Goal: Task Accomplishment & Management: Complete application form

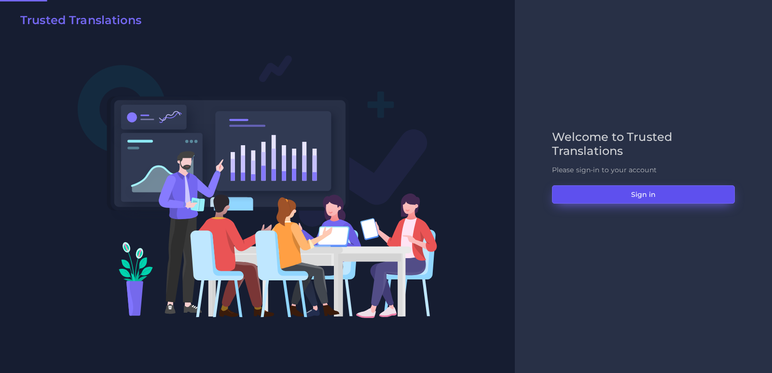
click at [610, 199] on button "Sign in" at bounding box center [643, 194] width 183 height 18
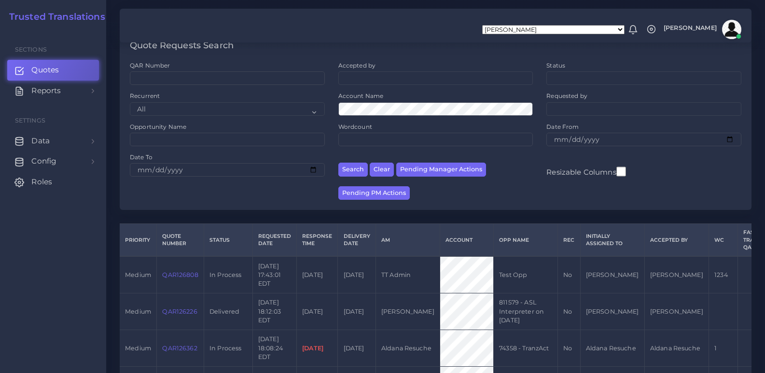
scroll to position [97, 0]
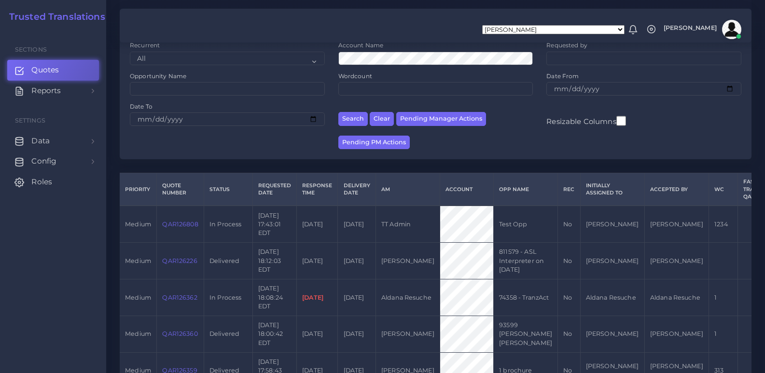
click at [179, 225] on link "QAR126808" at bounding box center [180, 224] width 36 height 7
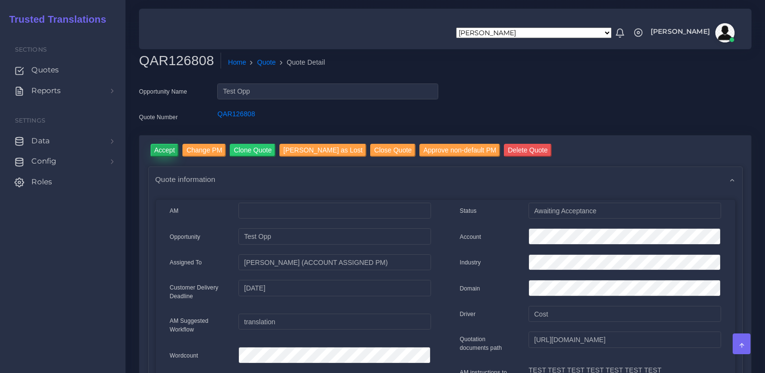
click at [157, 149] on input "Accept" at bounding box center [165, 150] width 28 height 13
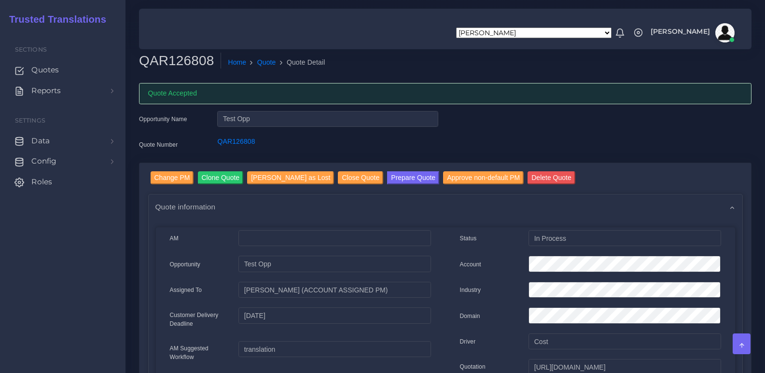
click at [168, 64] on h2 "QAR126808" at bounding box center [180, 61] width 82 height 16
copy h2 "QAR126808"
click at [387, 177] on button "Prepare Quote" at bounding box center [413, 177] width 52 height 13
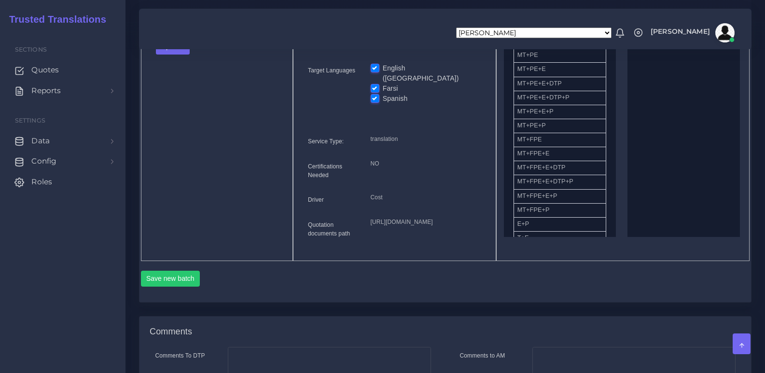
scroll to position [338, 0]
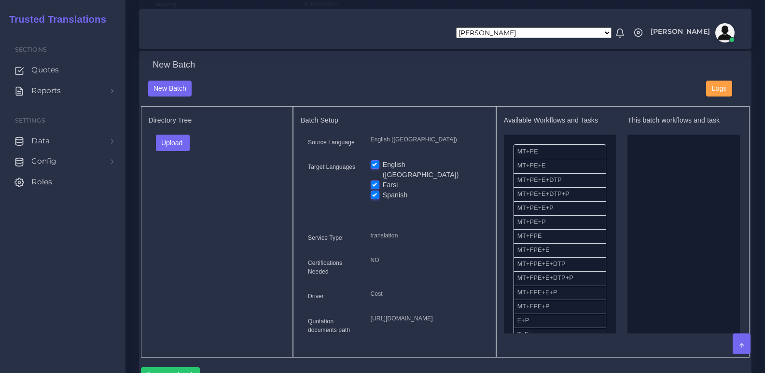
click at [682, 196] on ul at bounding box center [683, 238] width 112 height 207
click at [405, 175] on label "English ([GEOGRAPHIC_DATA])" at bounding box center [432, 170] width 98 height 20
click at [379, 168] on input "English ([GEOGRAPHIC_DATA])" at bounding box center [375, 164] width 9 height 9
checkbox input "false"
click at [190, 158] on div "Upload Folder Files un/check all" at bounding box center [217, 146] width 137 height 23
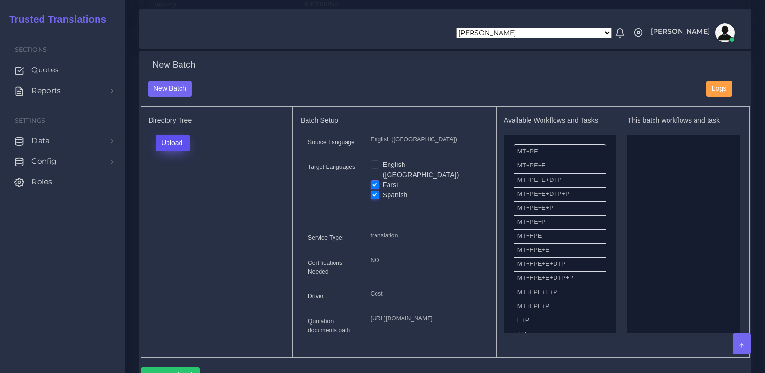
click at [178, 150] on button "Upload" at bounding box center [173, 143] width 34 height 16
click at [186, 186] on label "Files" at bounding box center [189, 180] width 67 height 12
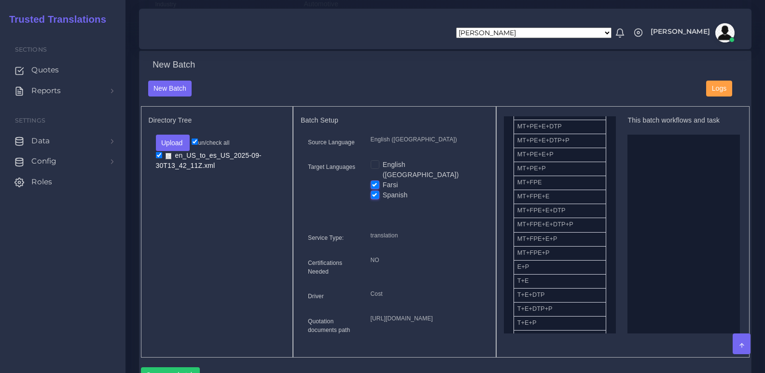
scroll to position [102, 0]
click at [535, 267] on li "T+E+DTP+P" at bounding box center [559, 261] width 93 height 14
drag, startPoint x: 535, startPoint y: 267, endPoint x: 618, endPoint y: 273, distance: 82.7
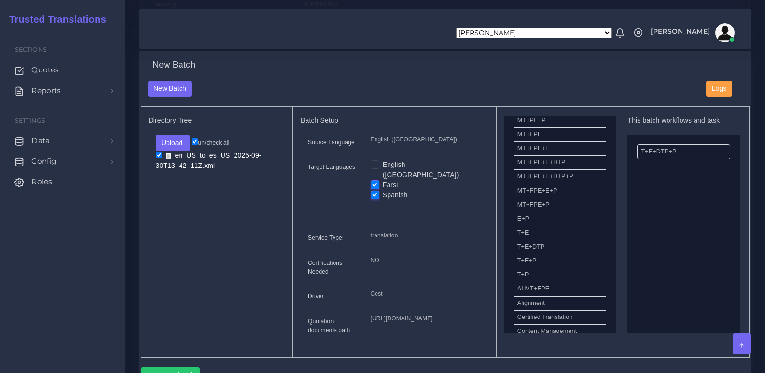
drag, startPoint x: 649, startPoint y: 262, endPoint x: 677, endPoint y: 220, distance: 50.3
click at [677, 220] on ul "T+E+DTP+P" at bounding box center [683, 238] width 112 height 207
click at [649, 242] on ul "T+E+DTP+P" at bounding box center [683, 238] width 112 height 207
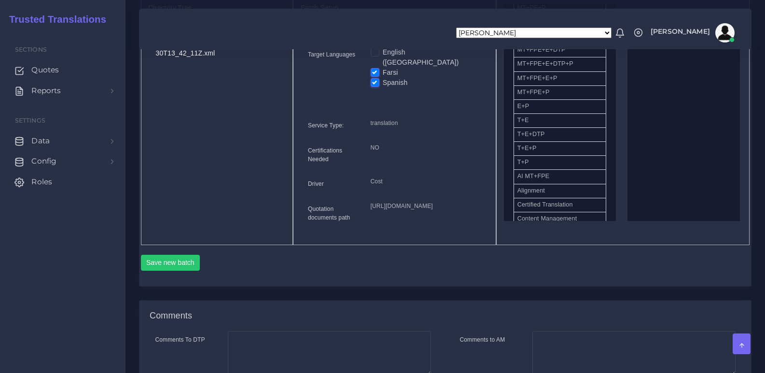
scroll to position [579, 0]
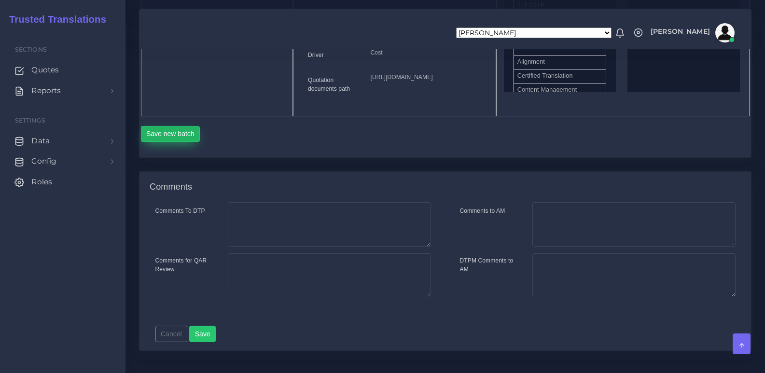
click at [175, 142] on button "Save new batch" at bounding box center [170, 134] width 59 height 16
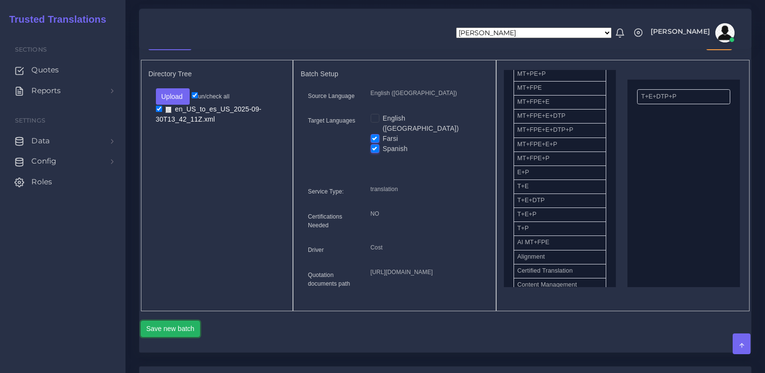
scroll to position [193, 0]
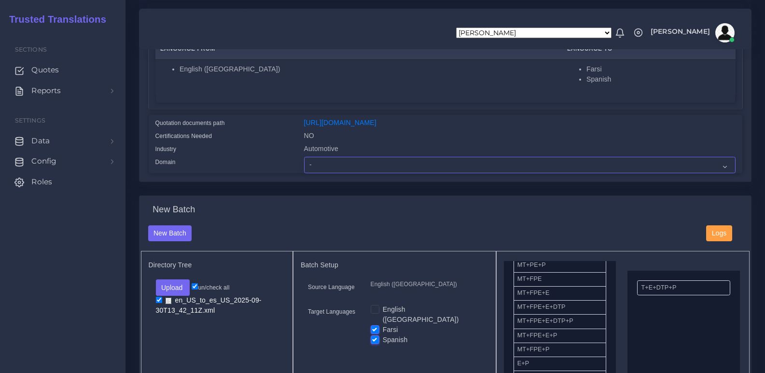
click at [350, 172] on select "- Advertising and Media Agriculture, Forestry and Fishing Architecture, Buildin…" at bounding box center [519, 165] width 431 height 16
select select "Energy, Water, Transportation and Utilities"
click at [304, 164] on select "- Advertising and Media Agriculture, Forestry and Fishing Architecture, Buildin…" at bounding box center [519, 165] width 431 height 16
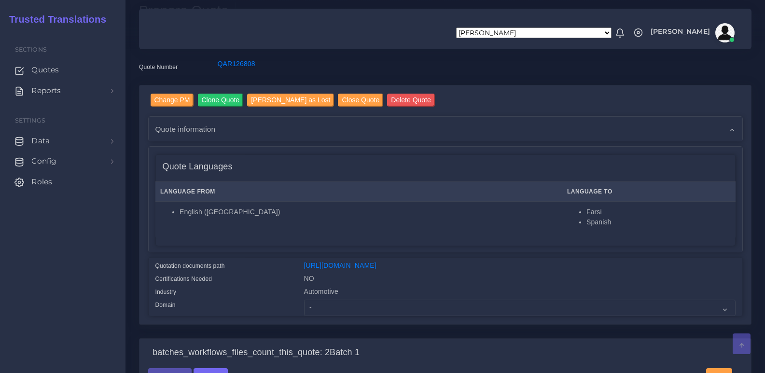
scroll to position [97, 0]
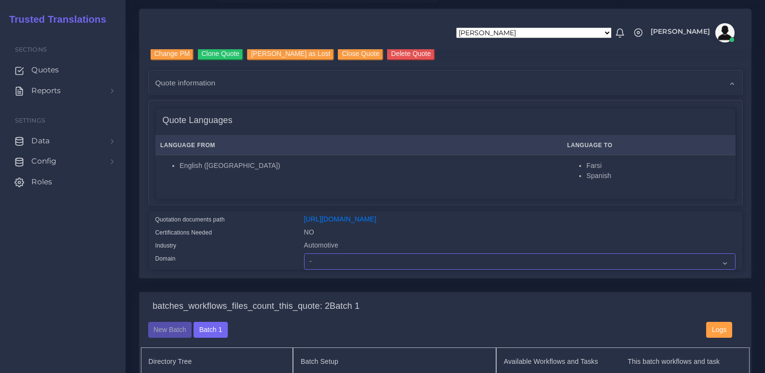
click at [311, 270] on select "- Advertising and Media Agriculture, Forestry and Fishing Architecture, Buildin…" at bounding box center [519, 261] width 431 height 16
select select "Human Resources - HR"
click at [304, 261] on select "- Advertising and Media Agriculture, Forestry and Fishing Architecture, Buildin…" at bounding box center [519, 261] width 431 height 16
click at [450, 25] on div "[PERSON_NAME] [PERSON_NAME] [PERSON_NAME] [PERSON_NAME] PM [PERSON_NAME] [PERSO…" at bounding box center [445, 29] width 599 height 34
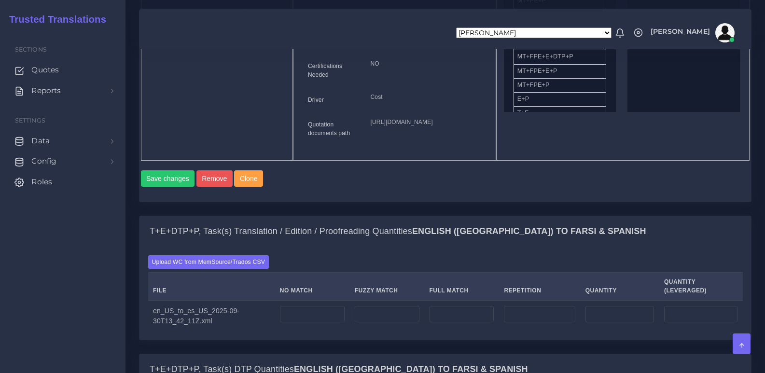
scroll to position [676, 0]
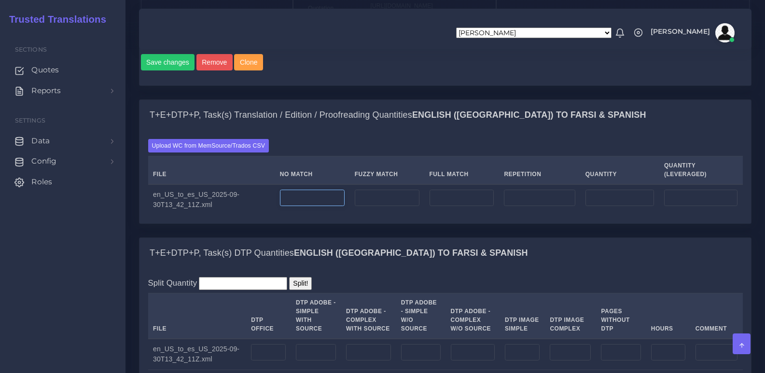
click at [292, 206] on input "number" at bounding box center [312, 198] width 65 height 16
type input "111"
click at [395, 206] on input "number" at bounding box center [387, 198] width 65 height 16
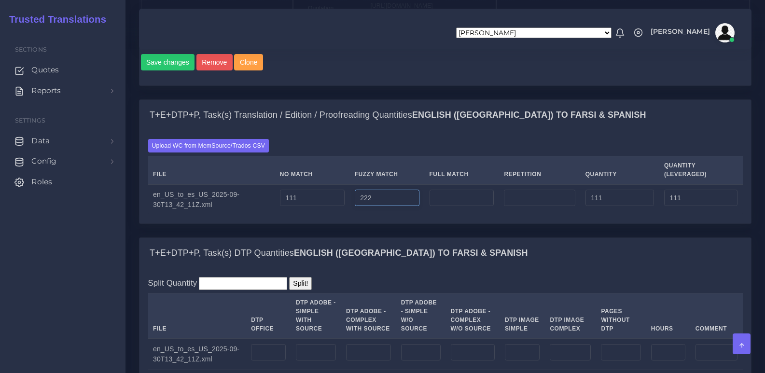
type input "222"
type input "333"
type input "222"
click at [463, 206] on input "number" at bounding box center [461, 198] width 65 height 16
type input "333"
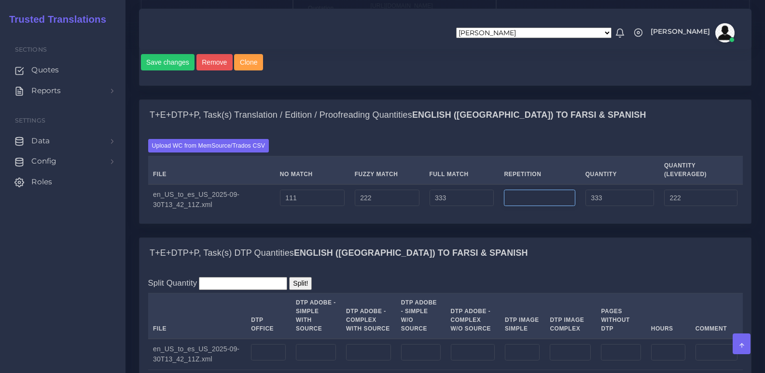
type input "666"
type input "305"
click at [519, 206] on input "number" at bounding box center [539, 198] width 71 height 16
type input "444"
type input "1110"
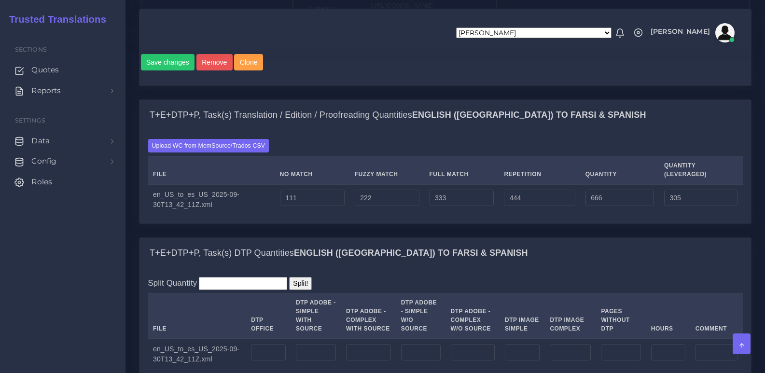
type input "416"
click at [506, 237] on div "T+E+DTP+P, Task(s) Translation / Edition / Proofreading Quantities English (US)…" at bounding box center [445, 168] width 627 height 138
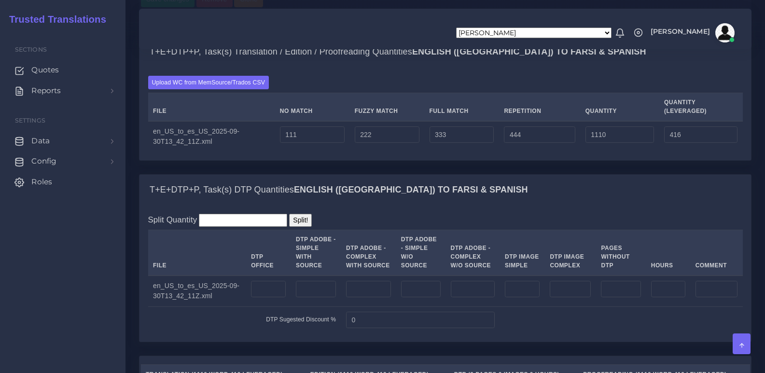
scroll to position [820, 0]
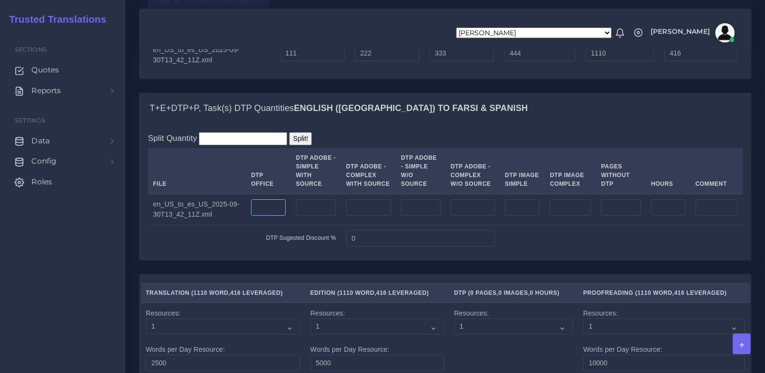
click at [262, 216] on input "number" at bounding box center [268, 207] width 35 height 16
type input "1"
click at [324, 216] on input "number" at bounding box center [316, 207] width 40 height 16
click at [363, 216] on input "number" at bounding box center [368, 207] width 45 height 16
type input "2"
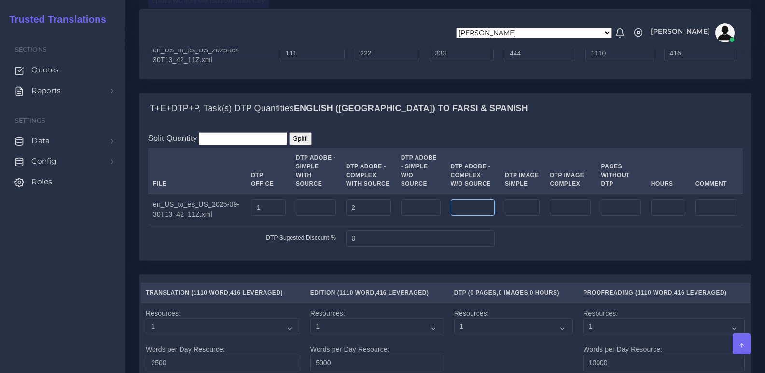
click at [458, 216] on input "number" at bounding box center [473, 207] width 44 height 16
type input "4"
click at [565, 216] on input "number" at bounding box center [570, 207] width 41 height 16
type input "4"
click at [114, 301] on div "Sections Quotes Reports Sales Campaigns Keywords excel processor Settings Data …" at bounding box center [62, 201] width 125 height 343
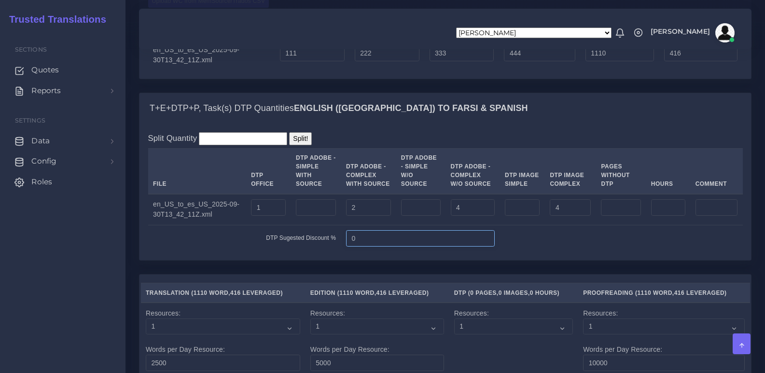
click at [346, 247] on input "0" at bounding box center [420, 238] width 149 height 16
type input "10"
click at [183, 260] on div "Split Quantity Split! File DTP Office DTP Adobe - Simple With Source DTP Adobe …" at bounding box center [444, 192] width 611 height 136
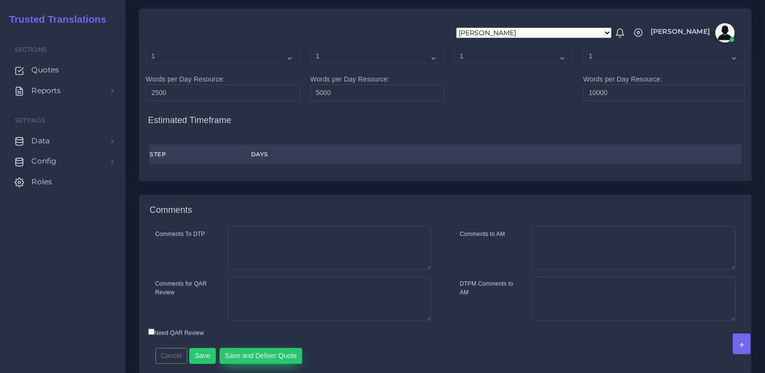
scroll to position [1156, 0]
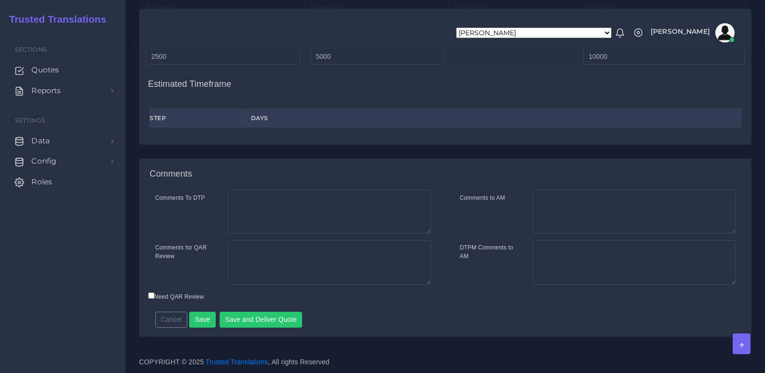
click at [402, 311] on div "Cancel Save Save and Deliver Quote Remember to fill in the estimated time for e…" at bounding box center [371, 316] width 446 height 24
click at [261, 323] on button "Save and Deliver Quote" at bounding box center [261, 320] width 83 height 16
